Goal: Use online tool/utility: Utilize a website feature to perform a specific function

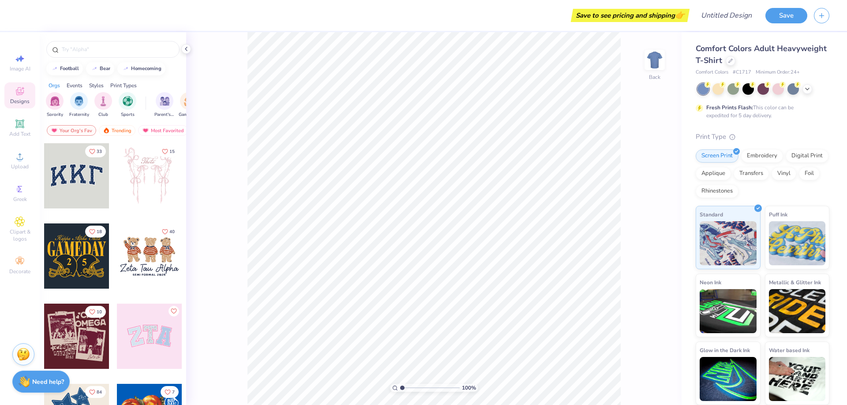
click at [72, 191] on div at bounding box center [76, 175] width 65 height 65
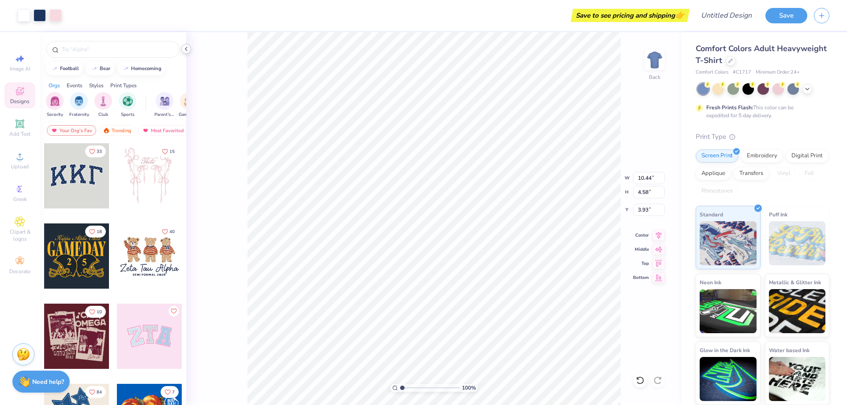
click at [187, 48] on icon at bounding box center [186, 48] width 7 height 7
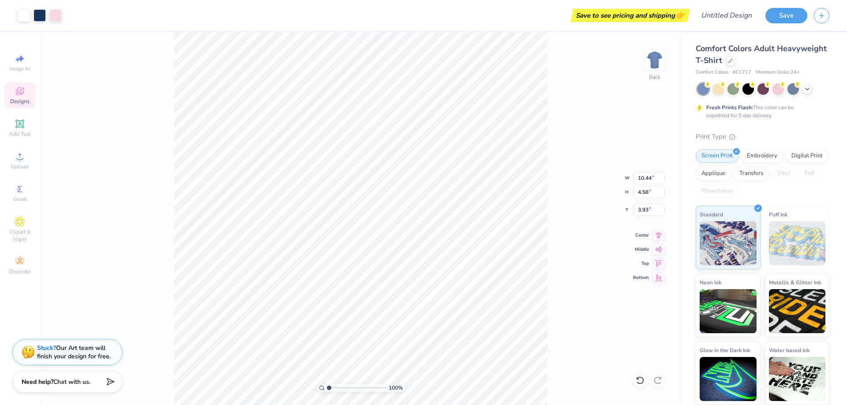
type input "3.97"
click at [58, 14] on div at bounding box center [55, 14] width 12 height 12
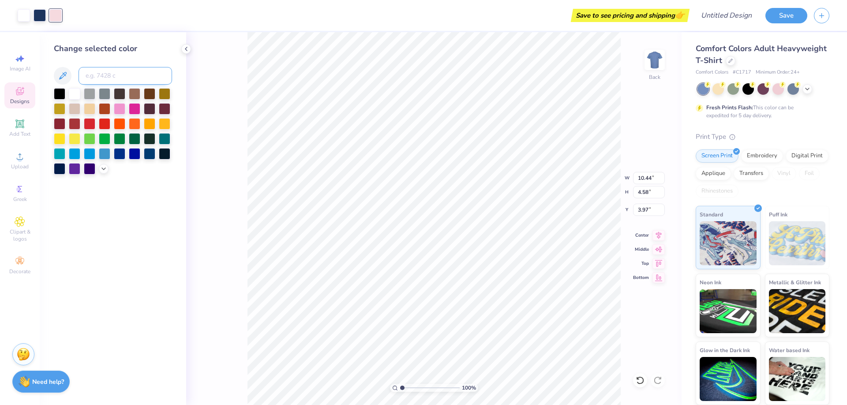
click at [120, 80] on input at bounding box center [124, 76] width 93 height 18
click at [41, 15] on div at bounding box center [40, 14] width 12 height 12
click at [96, 72] on input at bounding box center [124, 76] width 93 height 18
type input "4545"
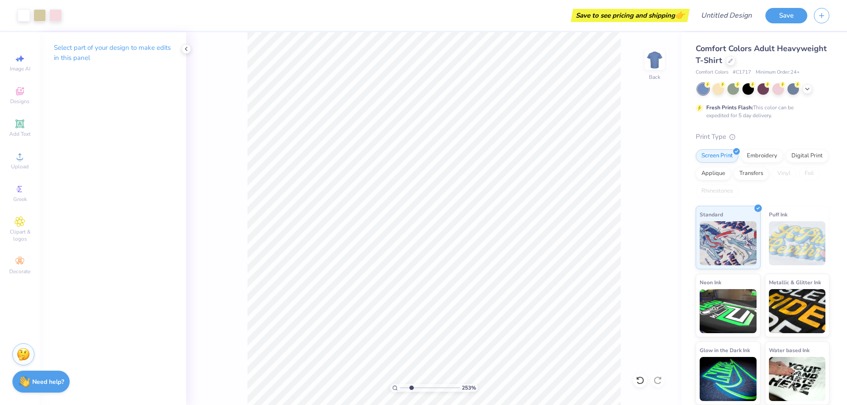
drag, startPoint x: 401, startPoint y: 387, endPoint x: 411, endPoint y: 387, distance: 10.2
click at [411, 387] on input "range" at bounding box center [430, 388] width 60 height 8
drag, startPoint x: 58, startPoint y: 15, endPoint x: 54, endPoint y: 18, distance: 4.5
click at [58, 15] on div at bounding box center [55, 14] width 12 height 12
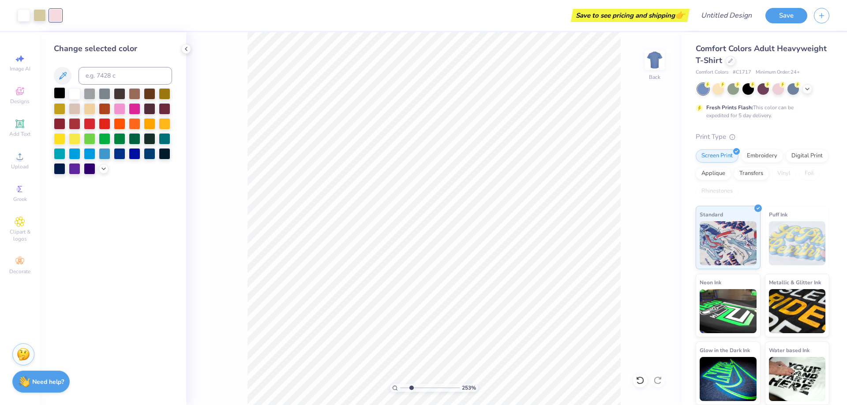
click at [60, 95] on div at bounding box center [59, 92] width 11 height 11
click at [29, 15] on div at bounding box center [24, 14] width 12 height 12
click at [61, 96] on div at bounding box center [59, 92] width 11 height 11
drag, startPoint x: 410, startPoint y: 389, endPoint x: 416, endPoint y: 386, distance: 6.6
click at [416, 386] on input "range" at bounding box center [430, 388] width 60 height 8
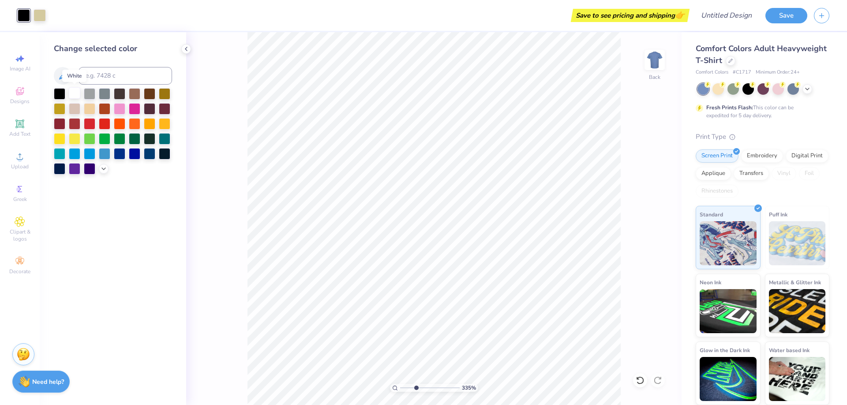
click at [78, 91] on div at bounding box center [74, 92] width 11 height 11
type input "3.05"
click at [414, 387] on input "range" at bounding box center [430, 388] width 60 height 8
drag, startPoint x: 810, startPoint y: 393, endPoint x: 44, endPoint y: 10, distance: 857.1
click at [44, 10] on div at bounding box center [40, 14] width 12 height 12
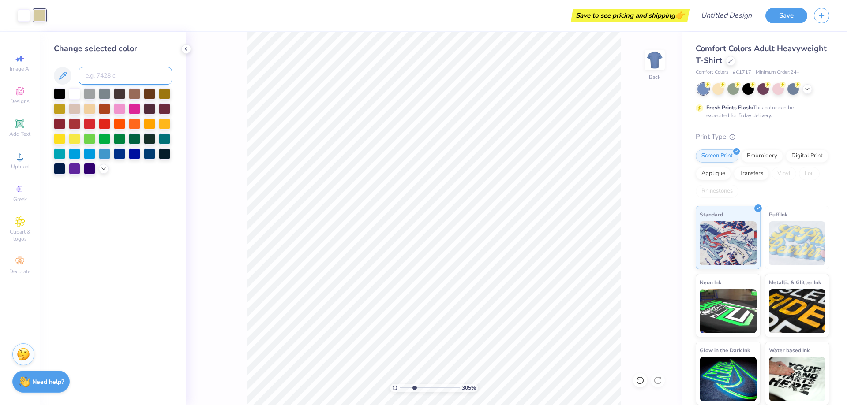
click at [96, 75] on input at bounding box center [124, 76] width 93 height 18
type input "7527"
click at [749, 90] on div at bounding box center [747, 87] width 11 height 11
click at [24, 17] on div at bounding box center [24, 14] width 12 height 12
click at [101, 77] on input at bounding box center [124, 76] width 93 height 18
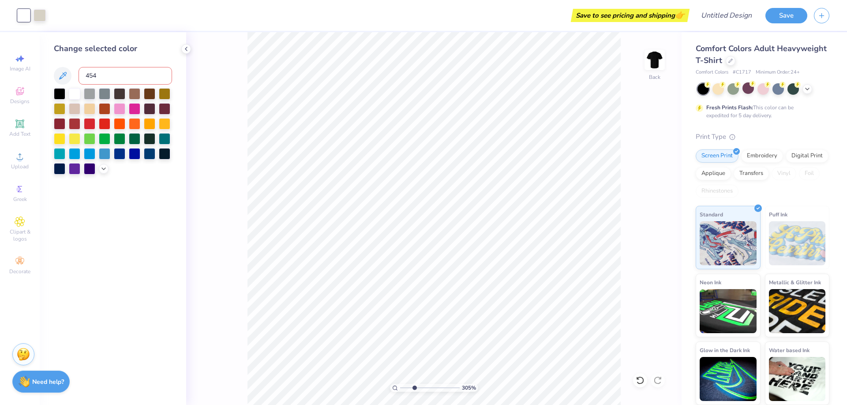
type input "4545"
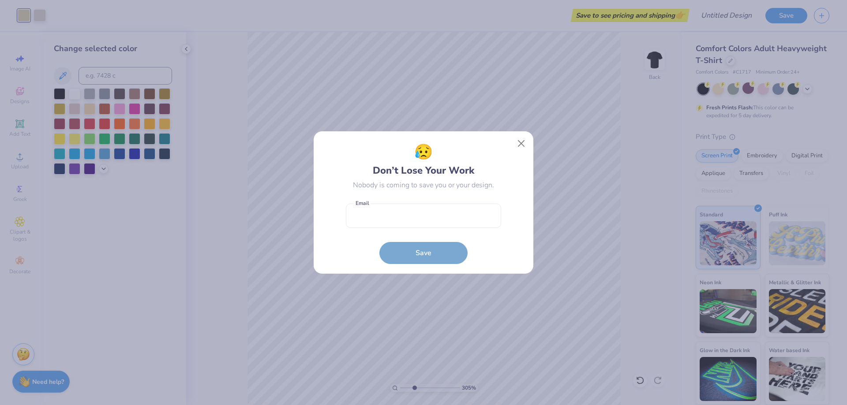
type input "1"
